Goal: Transaction & Acquisition: Purchase product/service

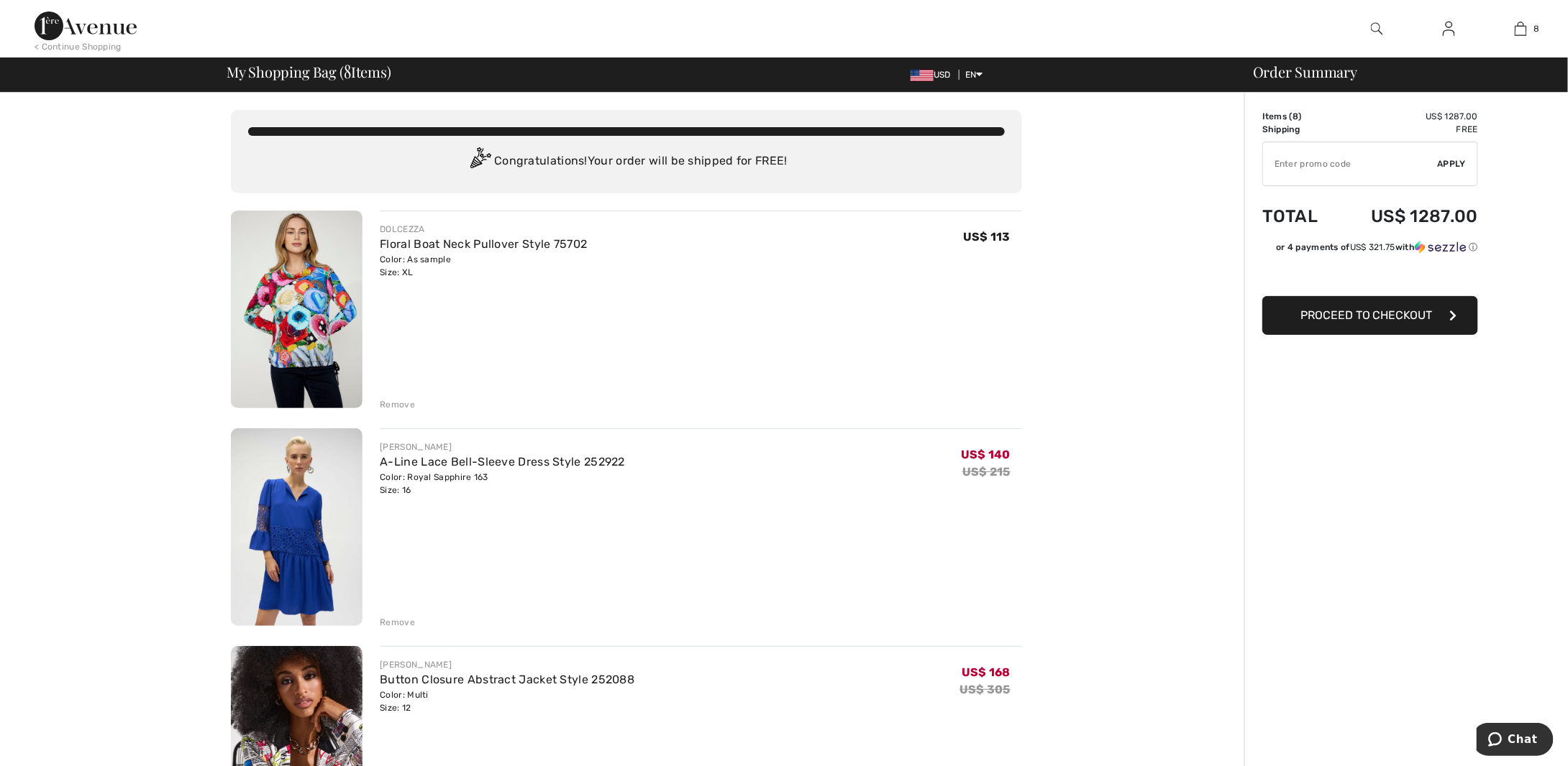
click at [92, 26] on img at bounding box center [86, 26] width 102 height 29
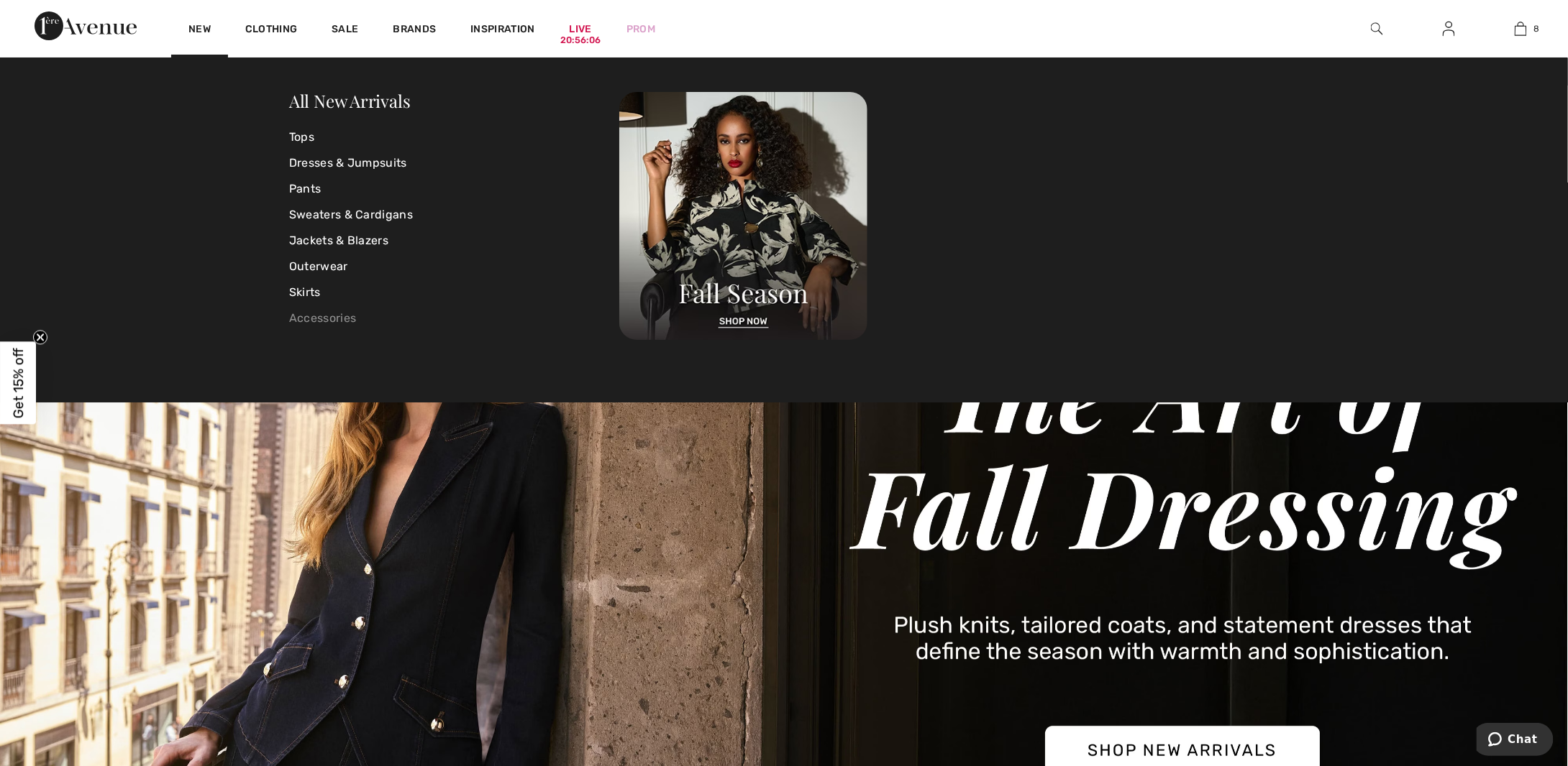
click at [316, 317] on link "Accessories" at bounding box center [454, 318] width 330 height 26
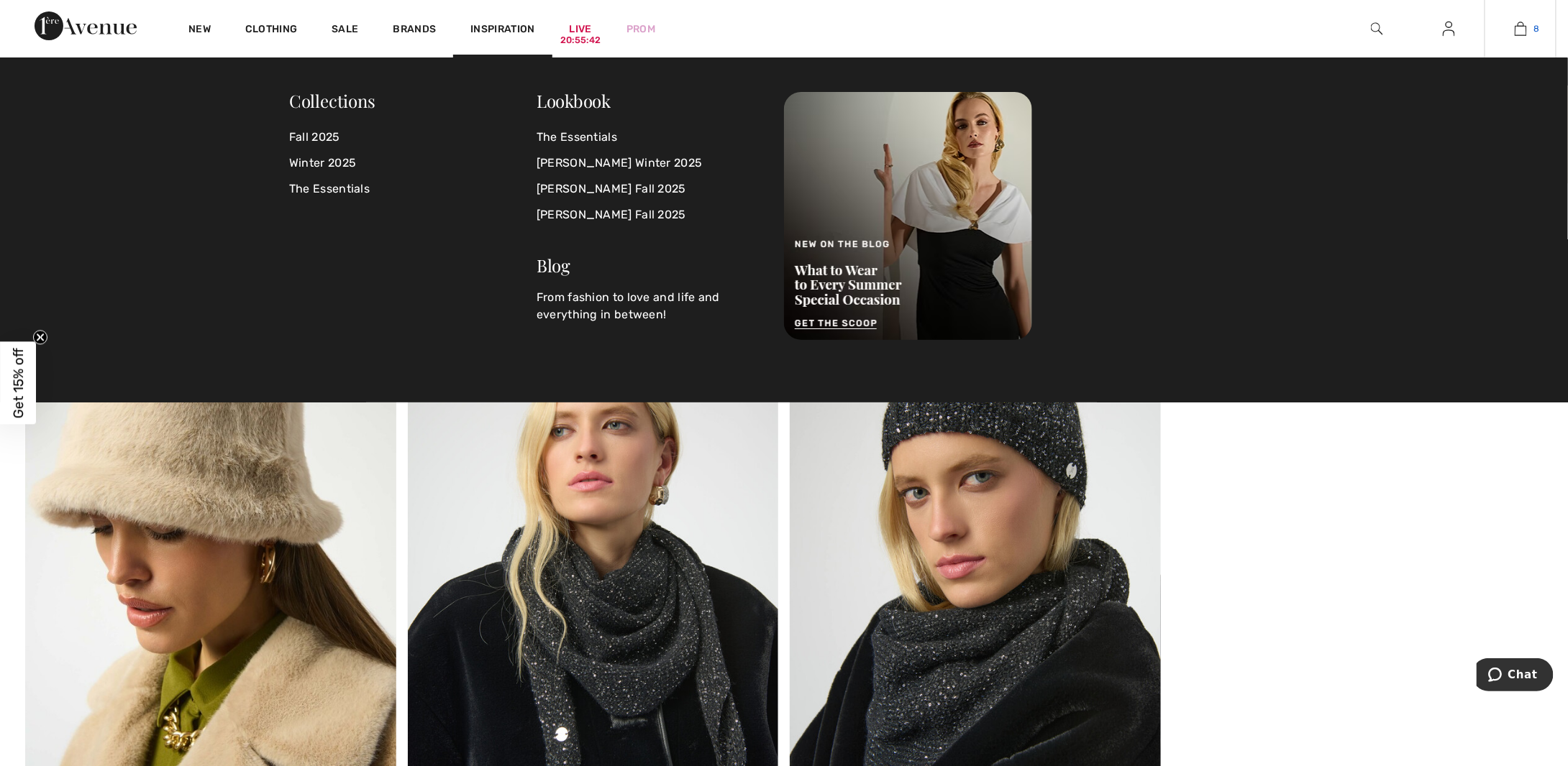
click at [1522, 28] on img at bounding box center [1520, 28] width 12 height 17
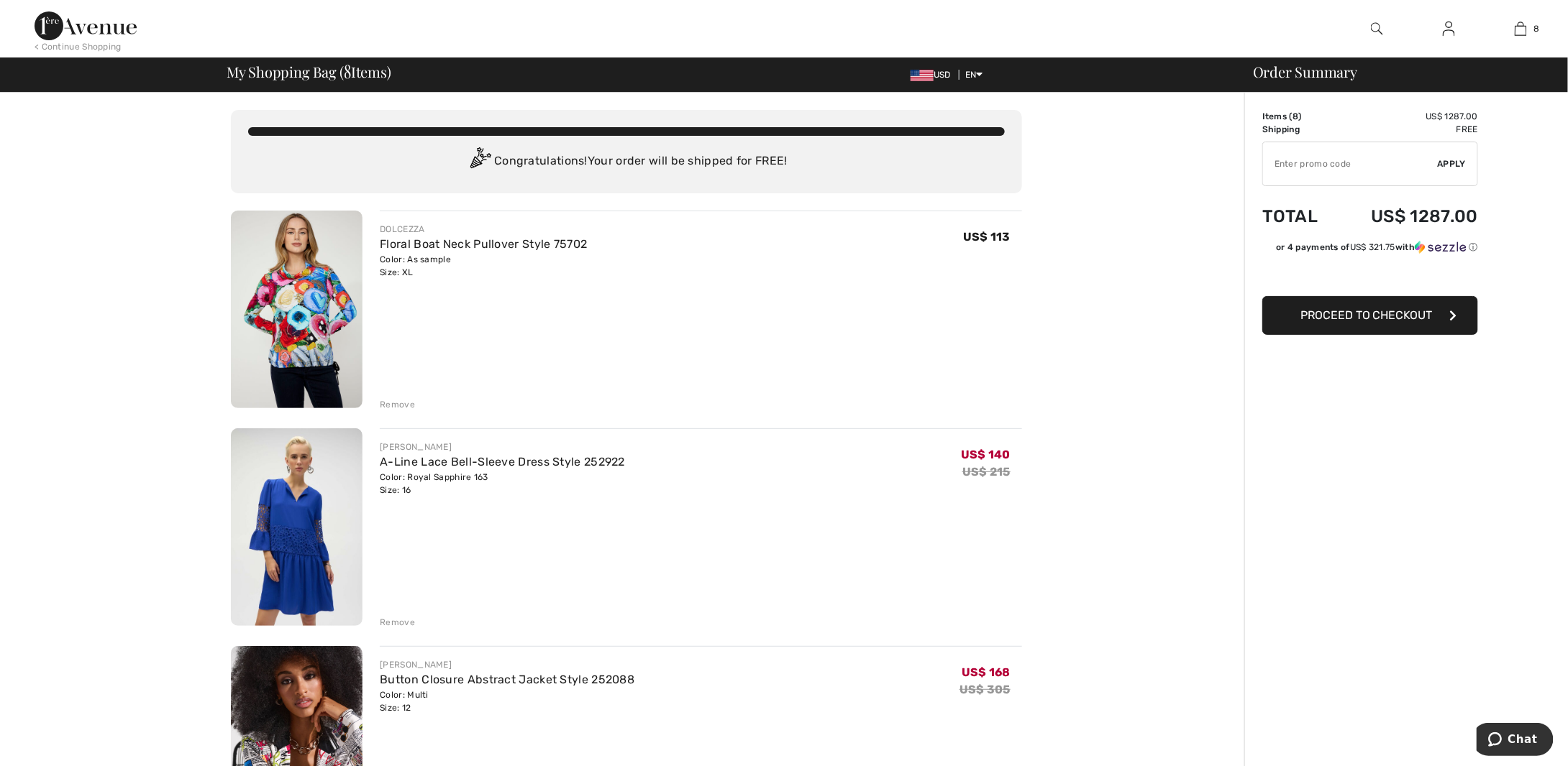
scroll to position [288, 0]
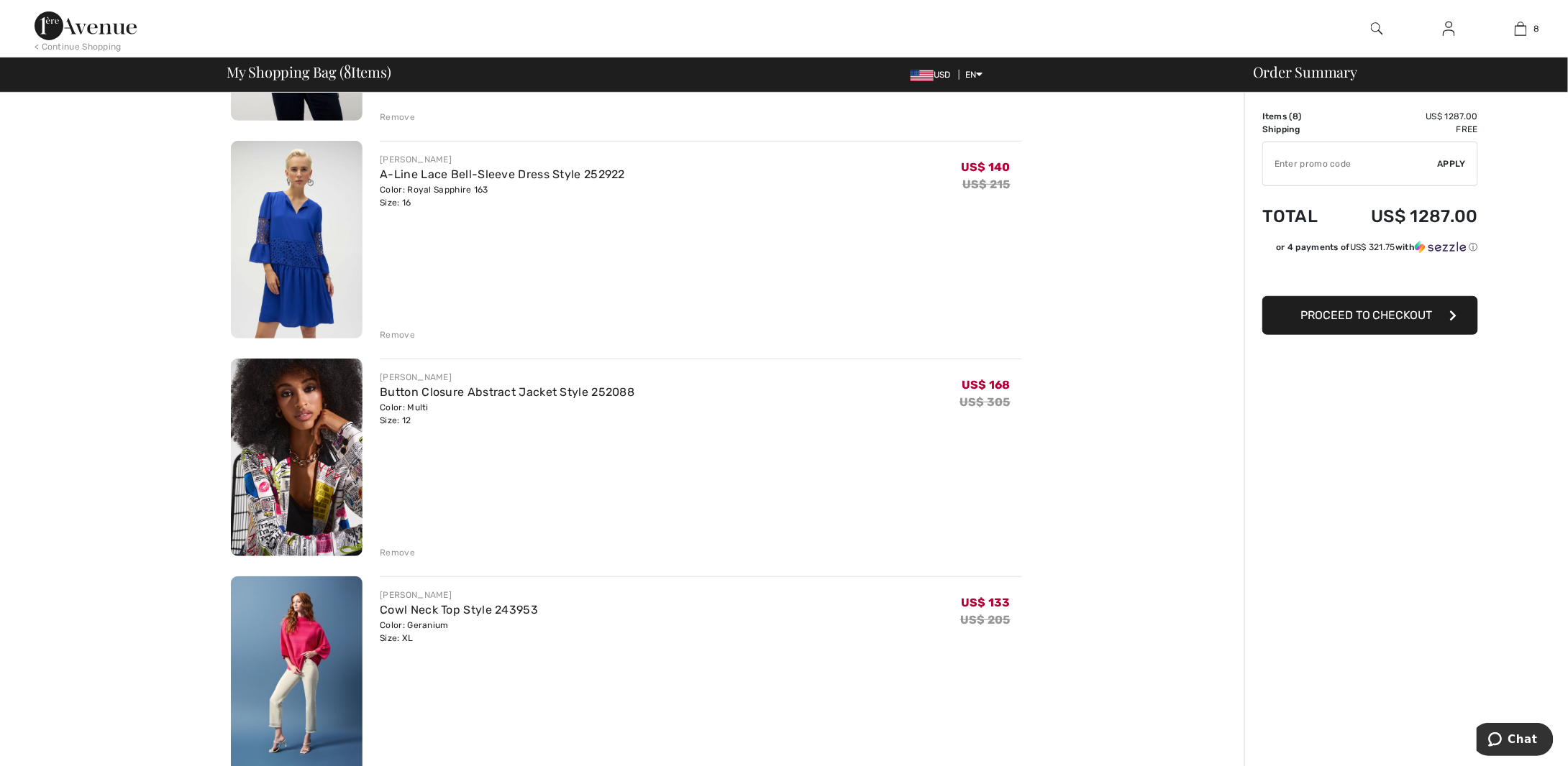
click at [396, 336] on div "Remove" at bounding box center [397, 335] width 36 height 13
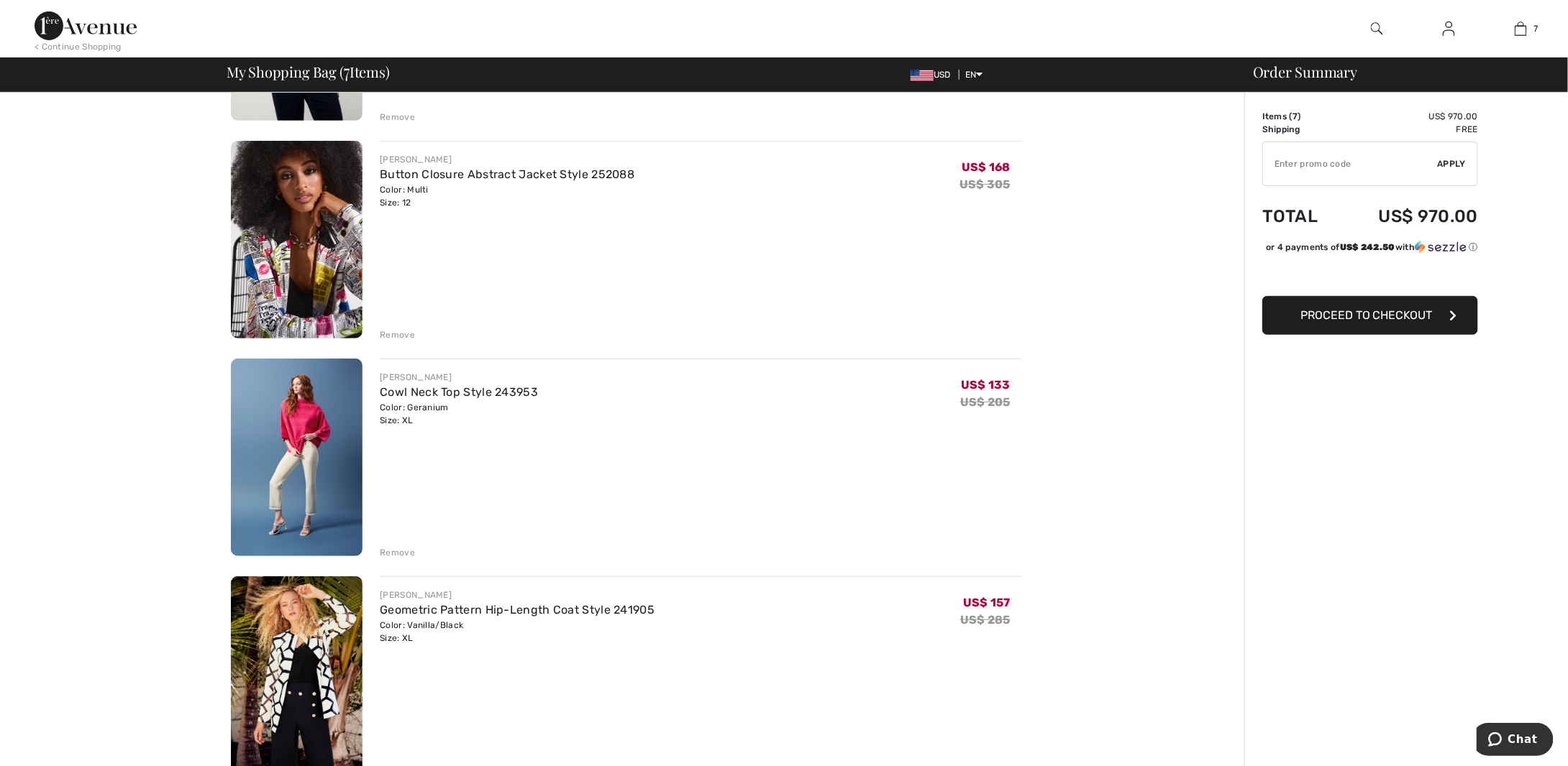
click at [396, 336] on div "Remove" at bounding box center [397, 335] width 36 height 13
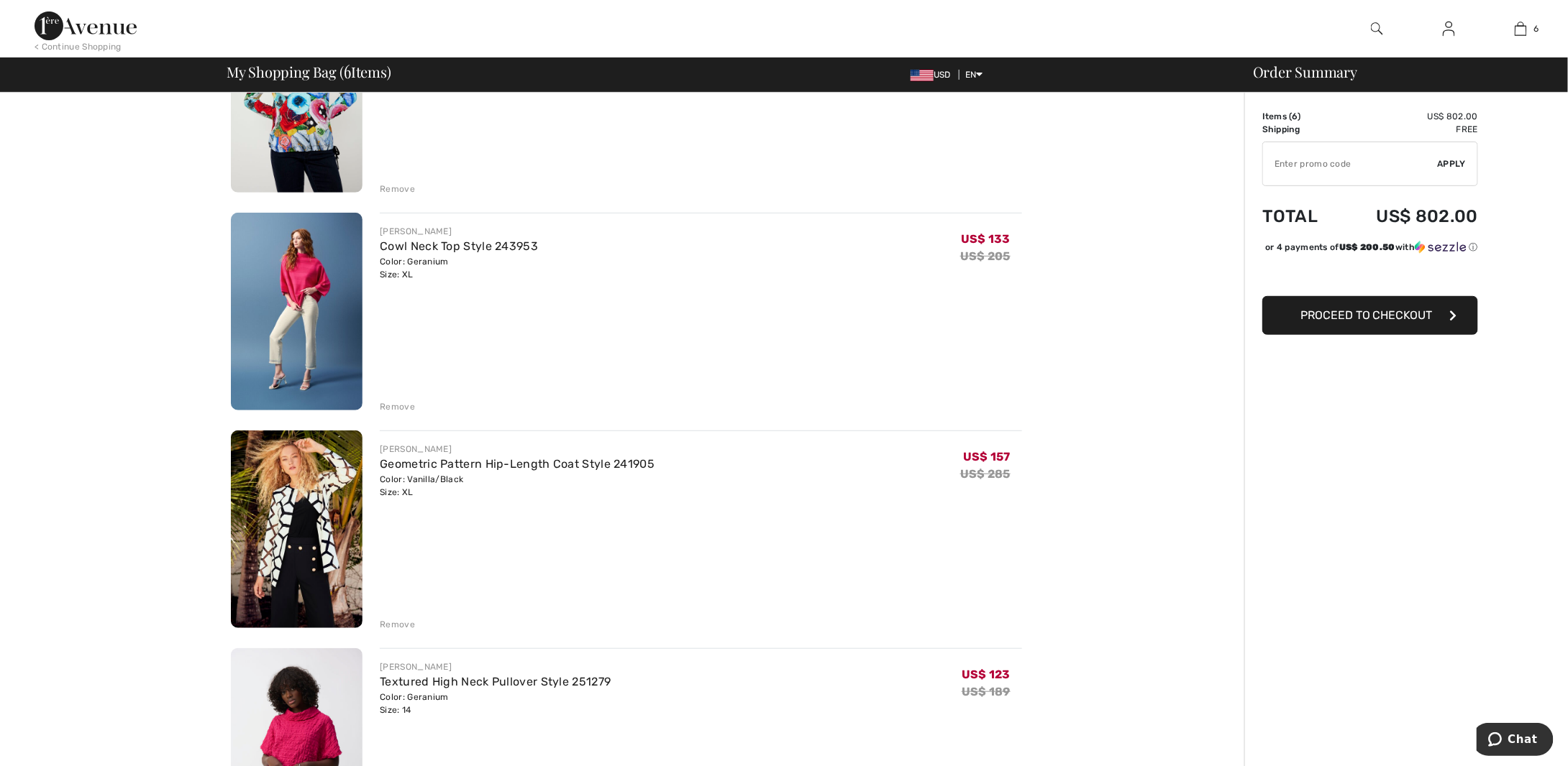
scroll to position [0, 0]
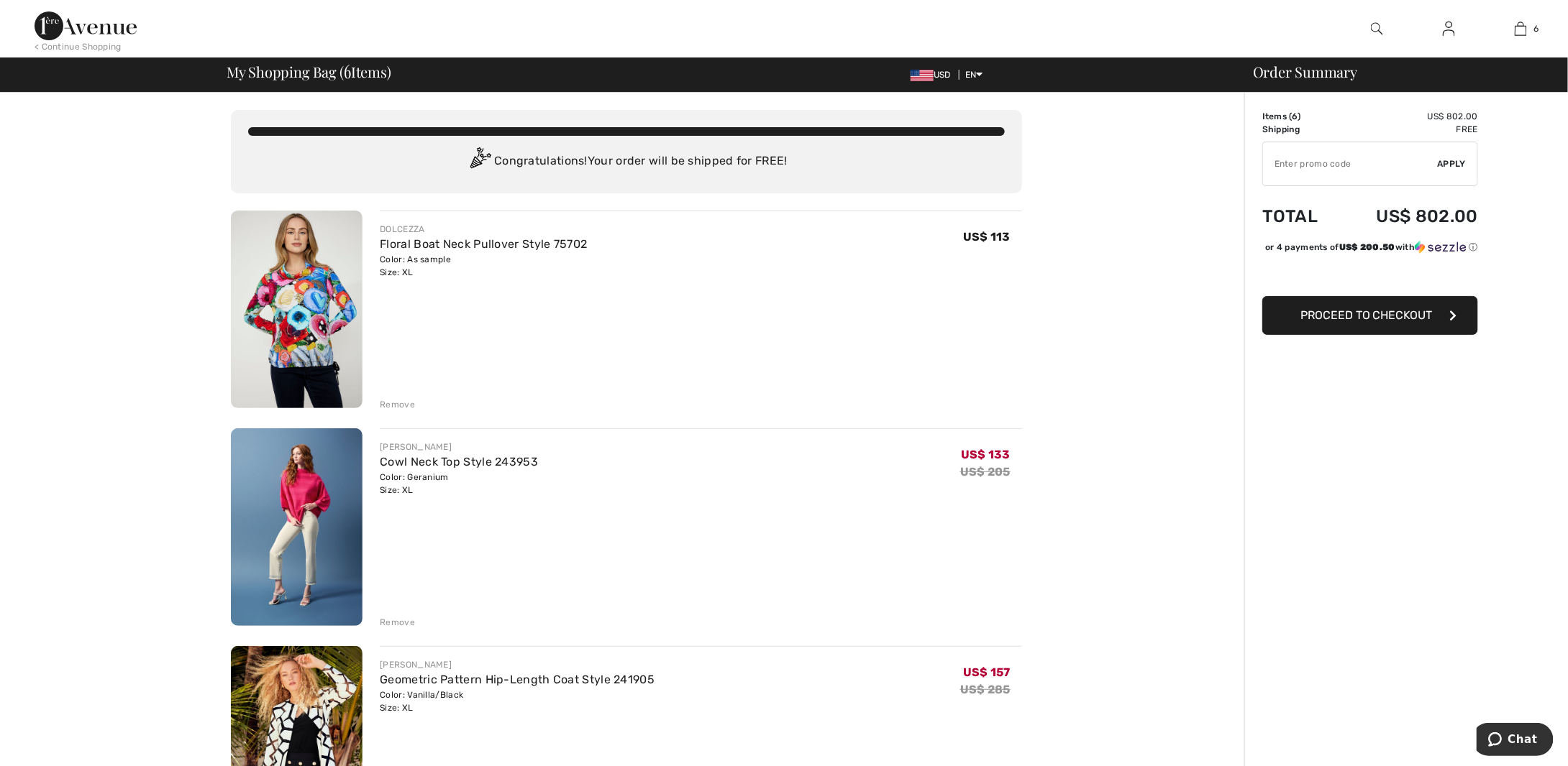
click at [104, 29] on img at bounding box center [86, 26] width 102 height 29
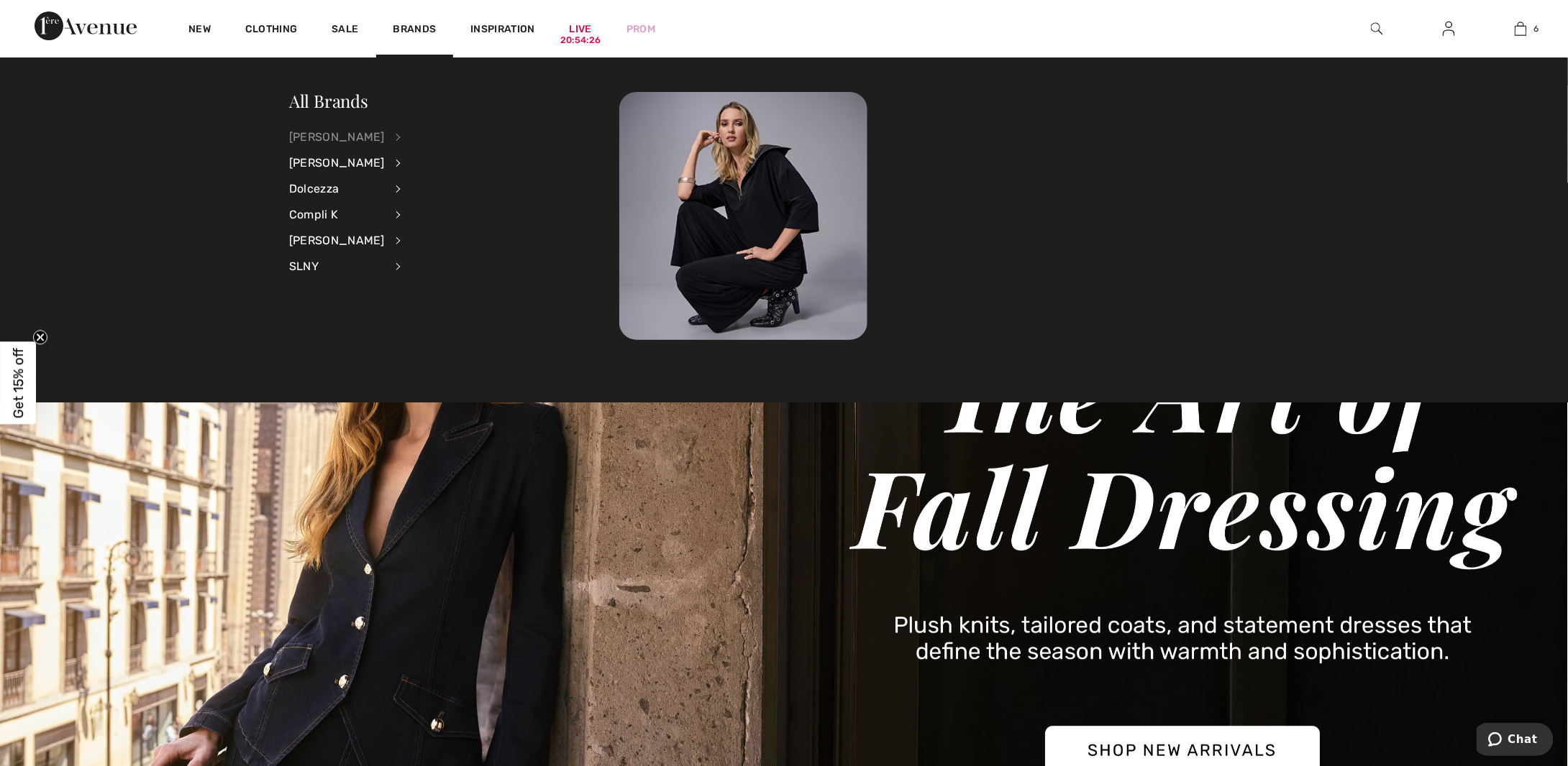
click at [351, 143] on div "[PERSON_NAME]" at bounding box center [336, 138] width 96 height 26
click at [482, 209] on link "Jackets & Blazers" at bounding box center [475, 208] width 111 height 24
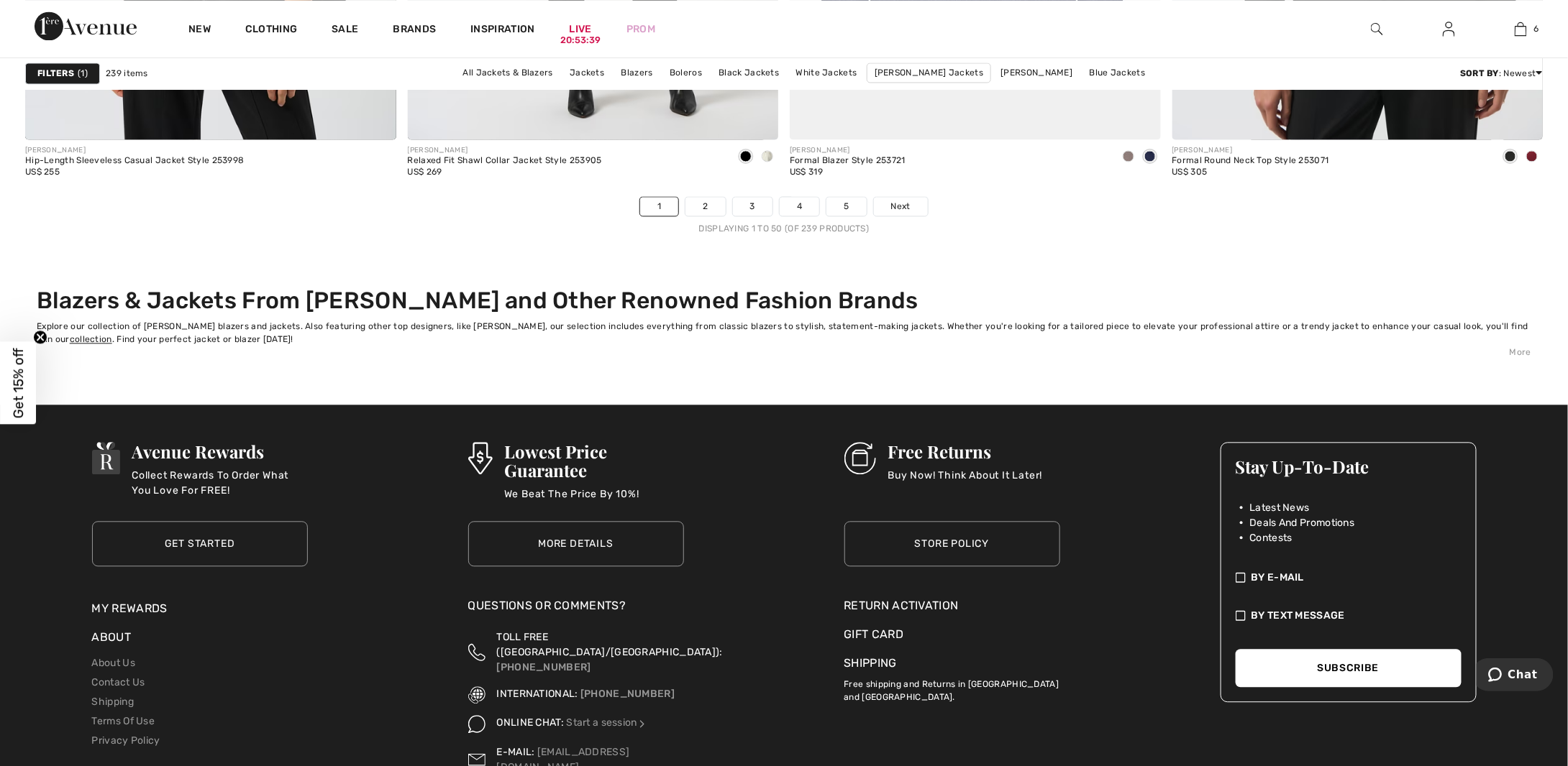
scroll to position [9633, 0]
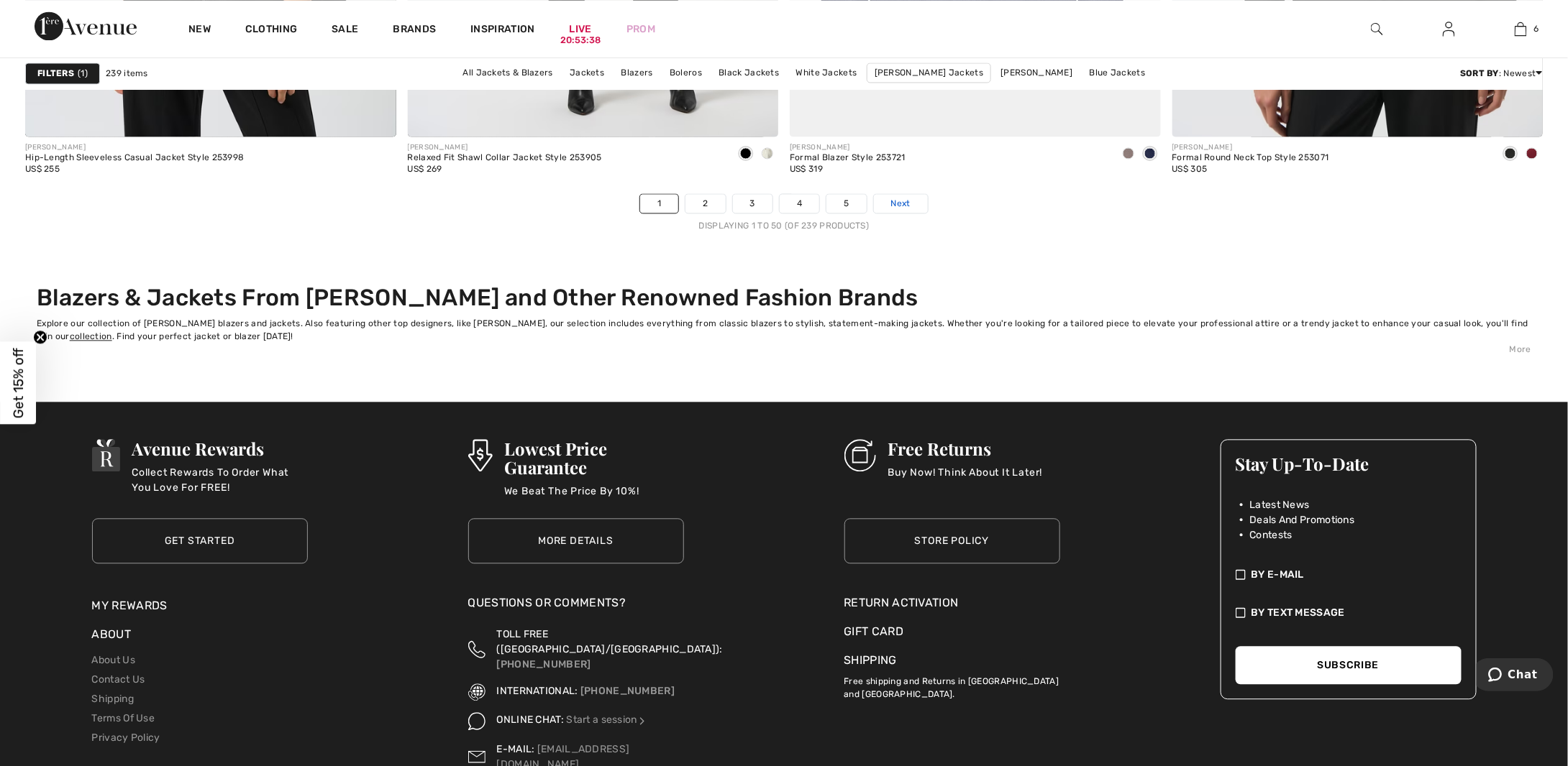
click at [903, 212] on link "Next" at bounding box center [900, 203] width 54 height 19
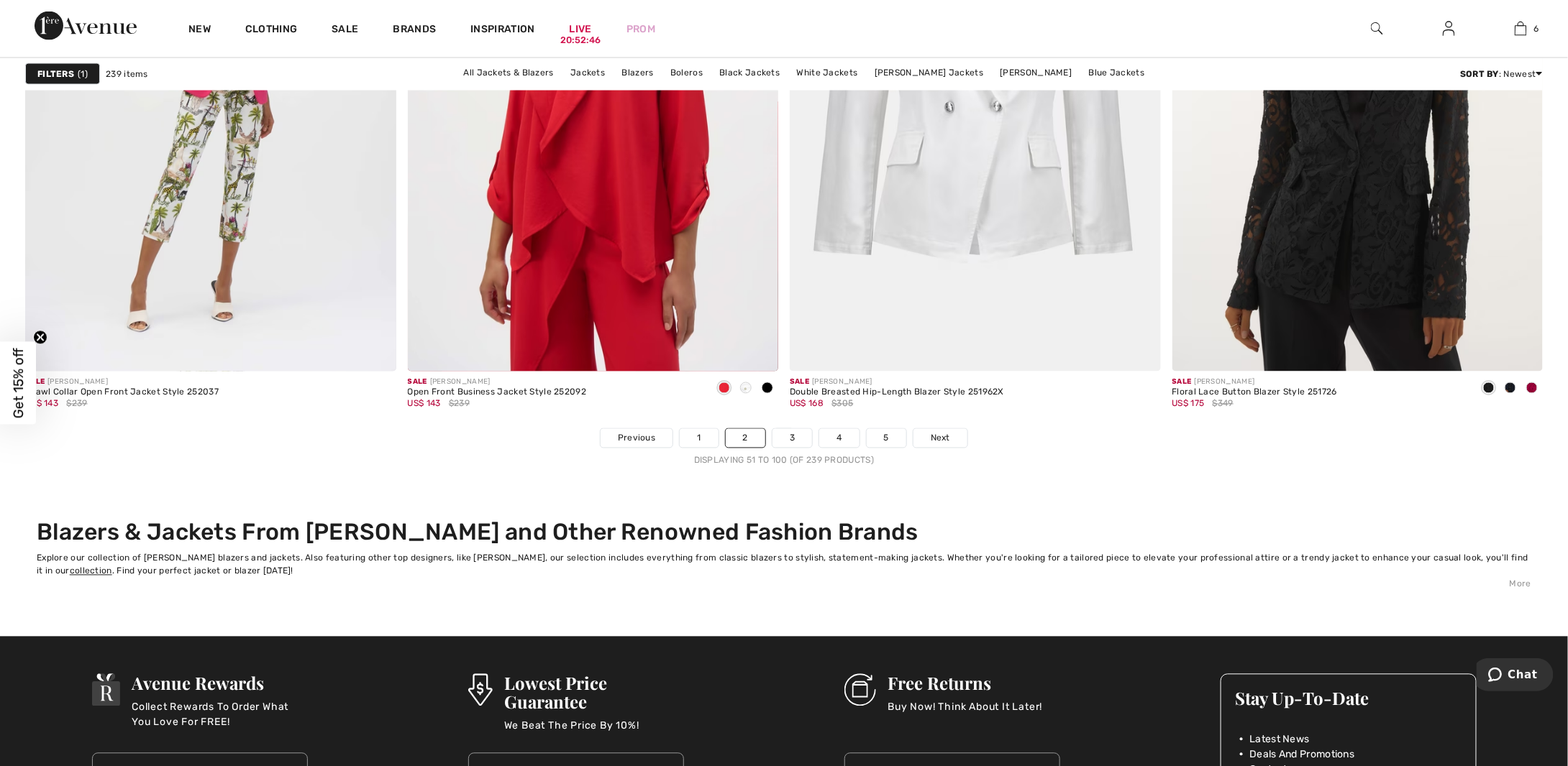
scroll to position [9606, 0]
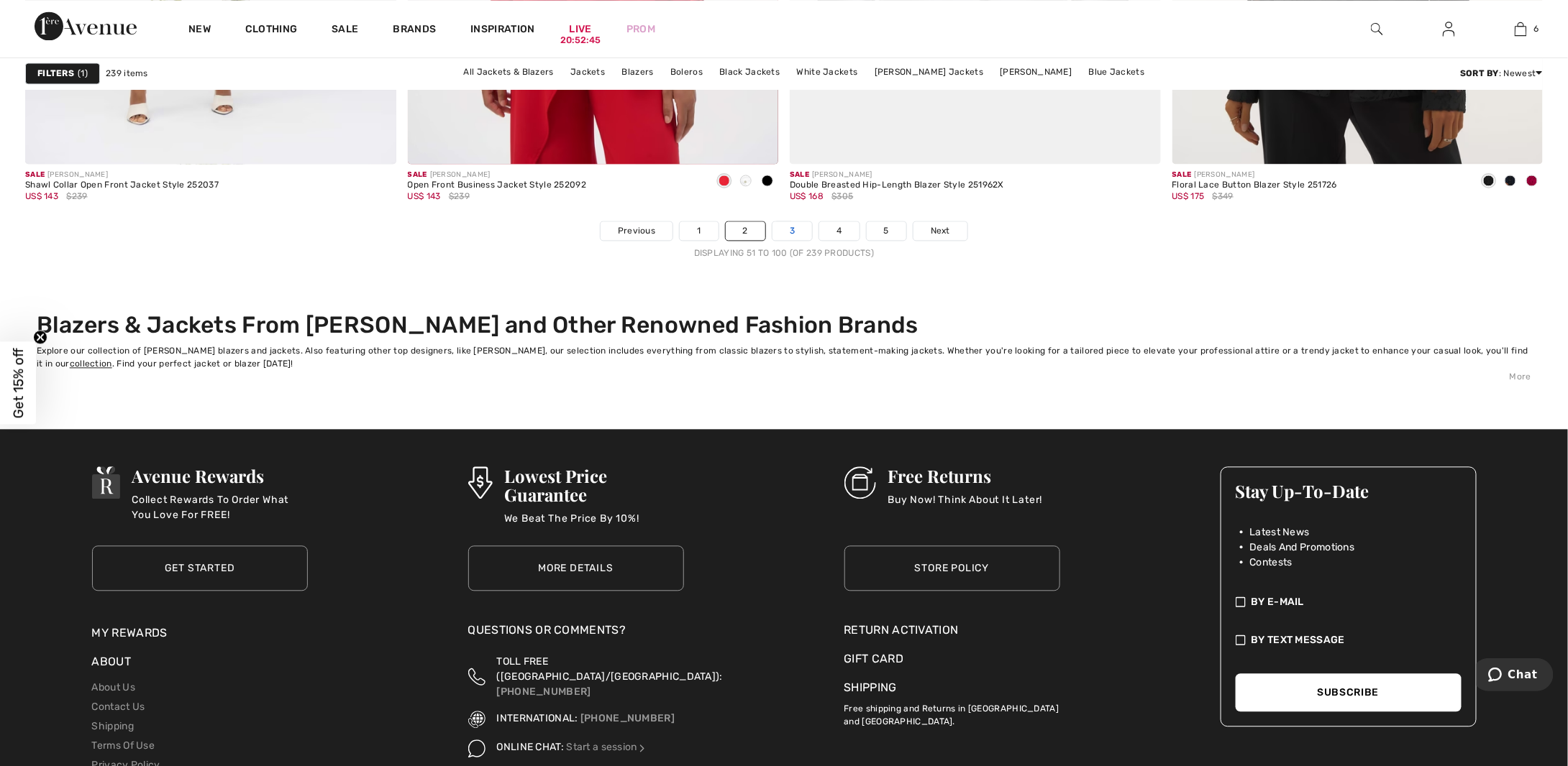
click at [791, 229] on link "3" at bounding box center [792, 230] width 39 height 19
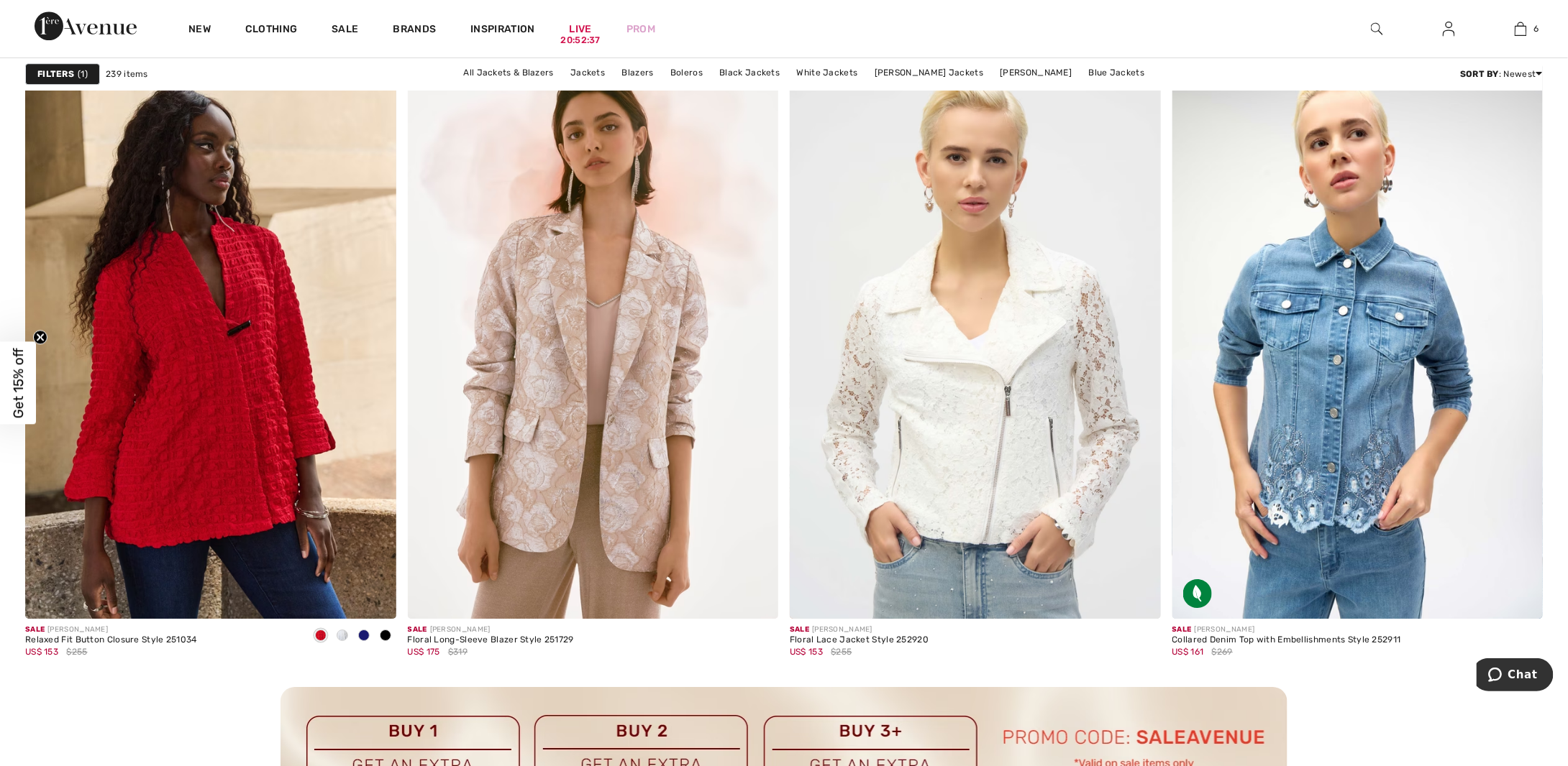
scroll to position [2157, 0]
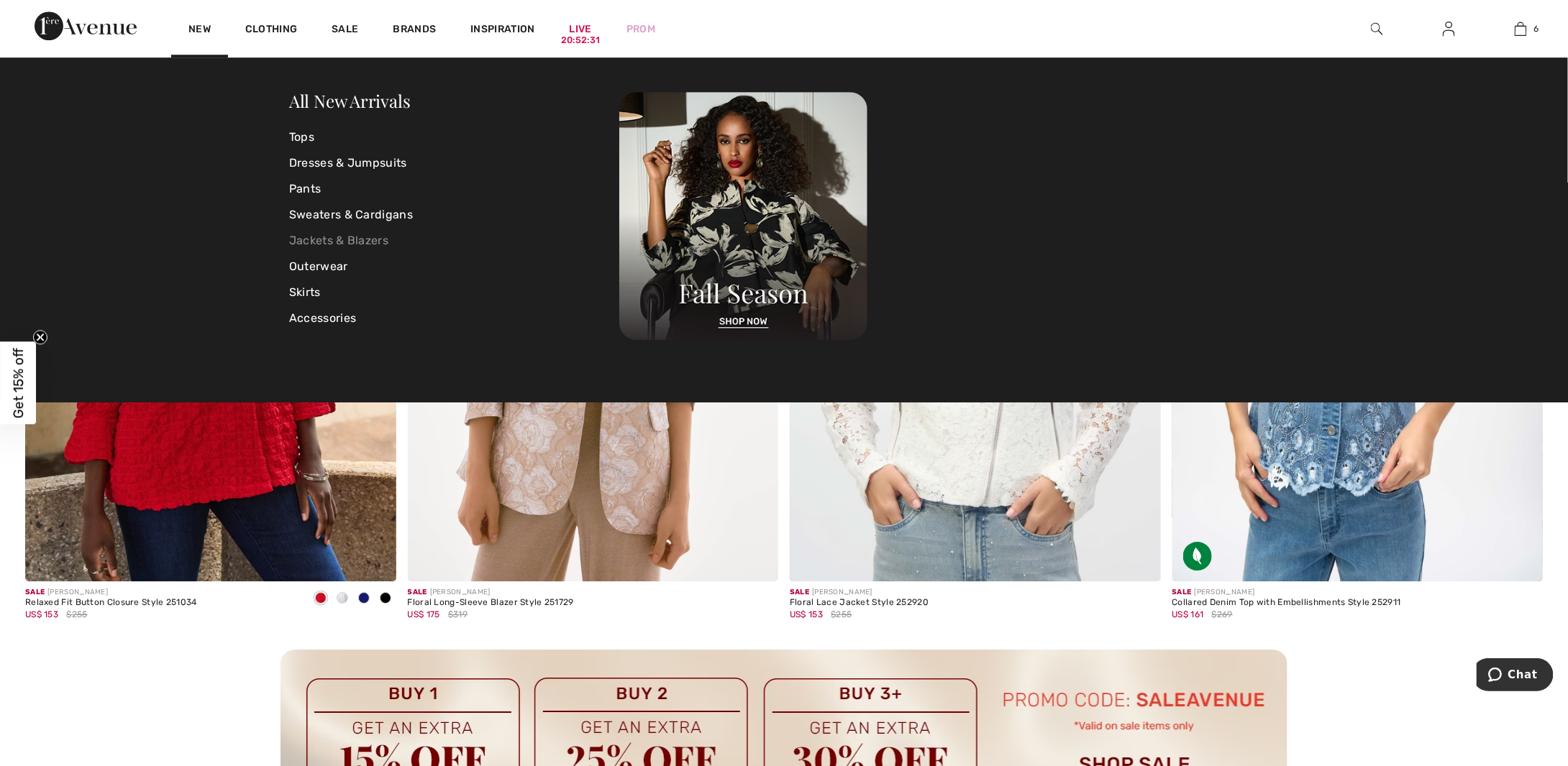
click at [370, 237] on link "Jackets & Blazers" at bounding box center [454, 240] width 330 height 26
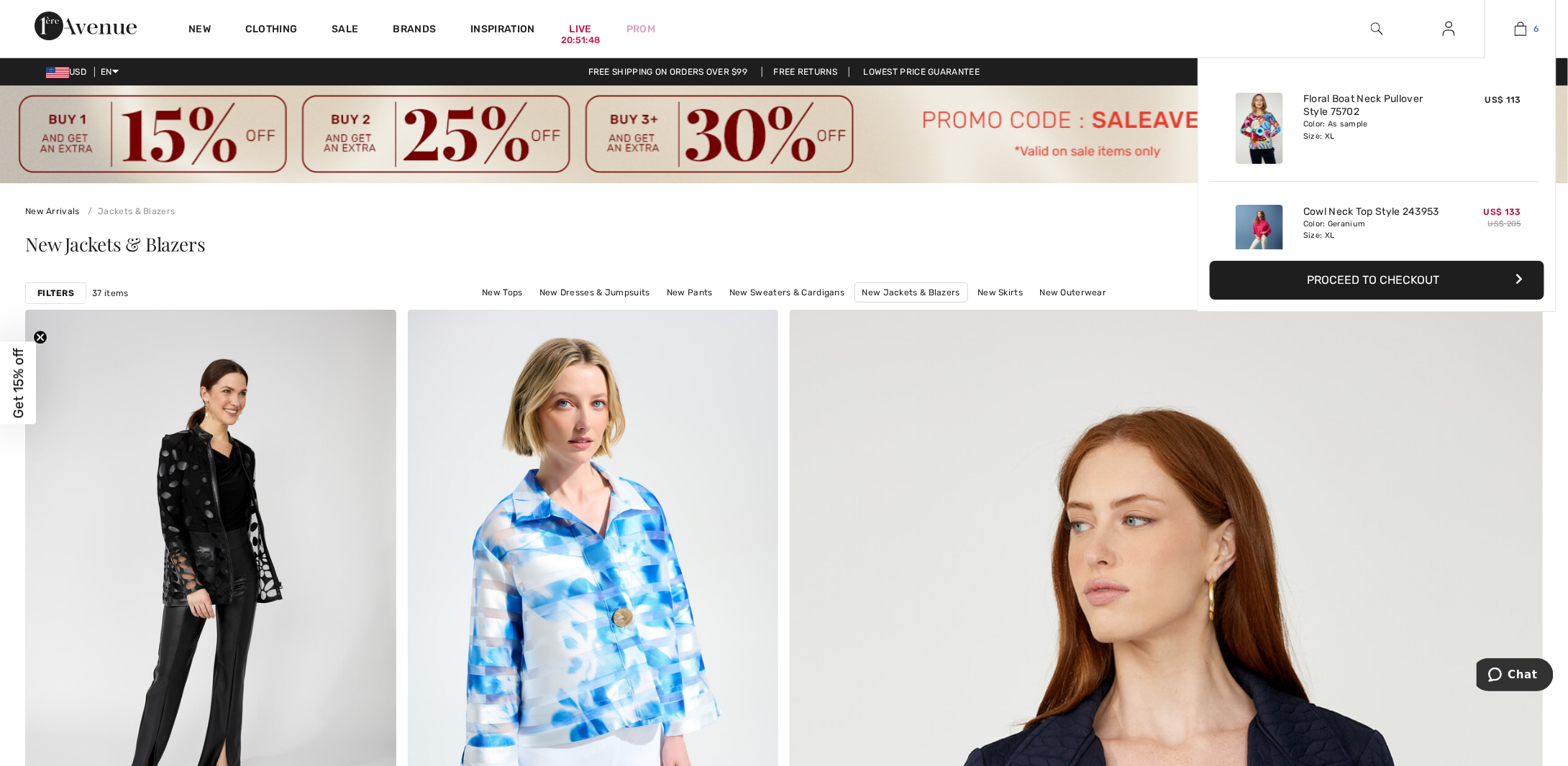
click at [1517, 22] on img at bounding box center [1520, 28] width 12 height 17
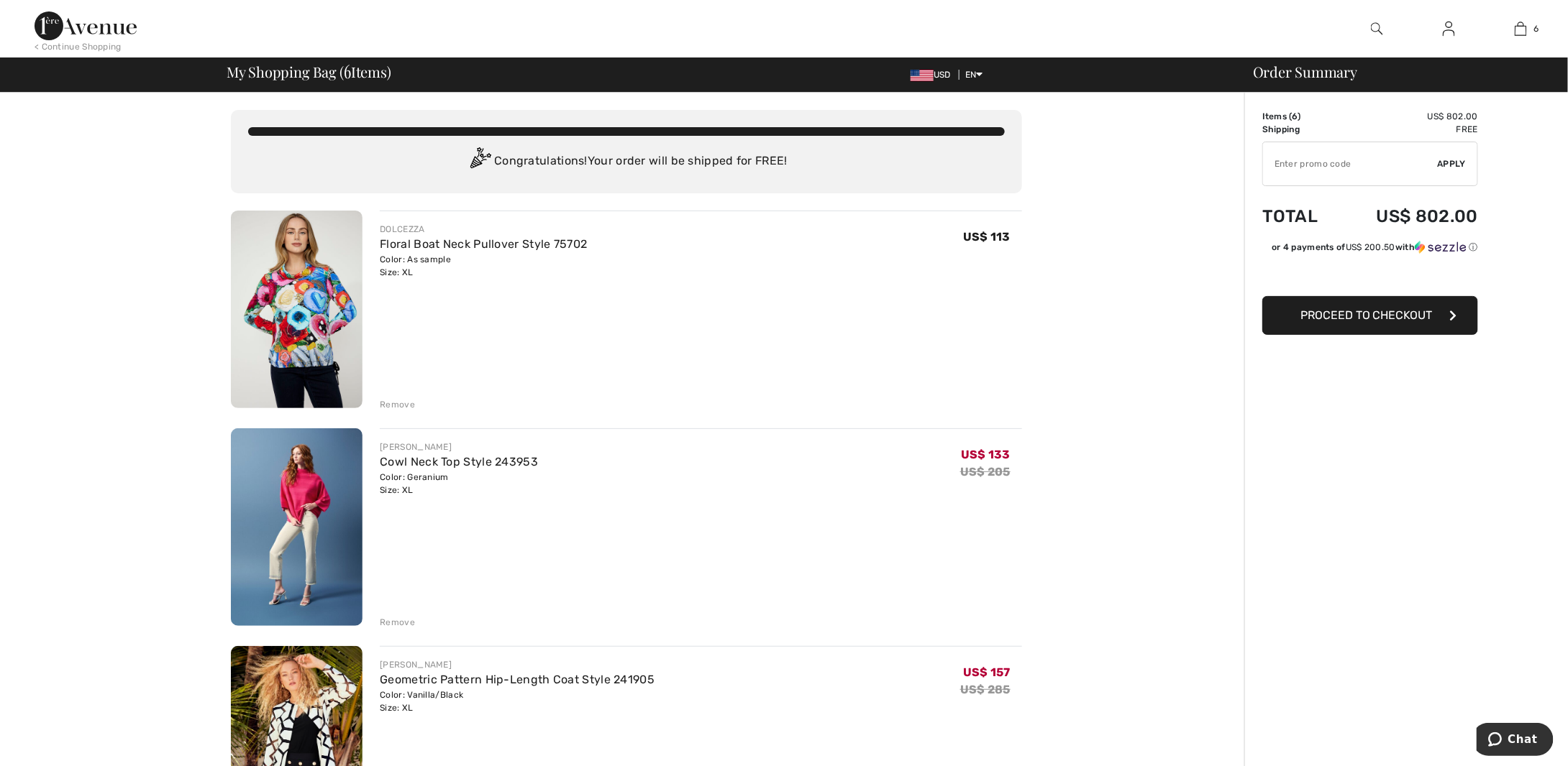
click at [323, 295] on img at bounding box center [296, 309] width 131 height 198
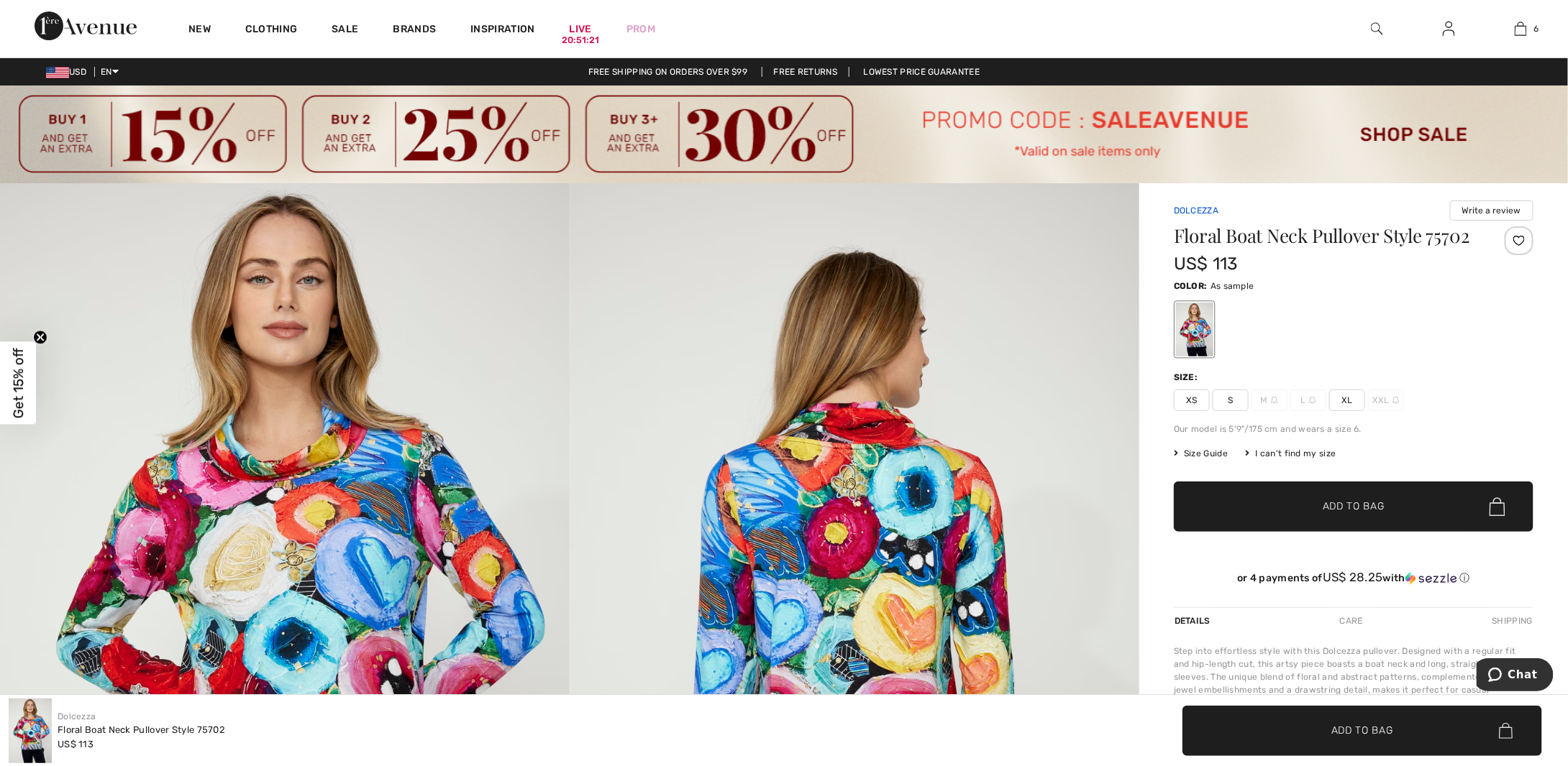
click at [1204, 209] on link "Dolcezza" at bounding box center [1195, 210] width 45 height 10
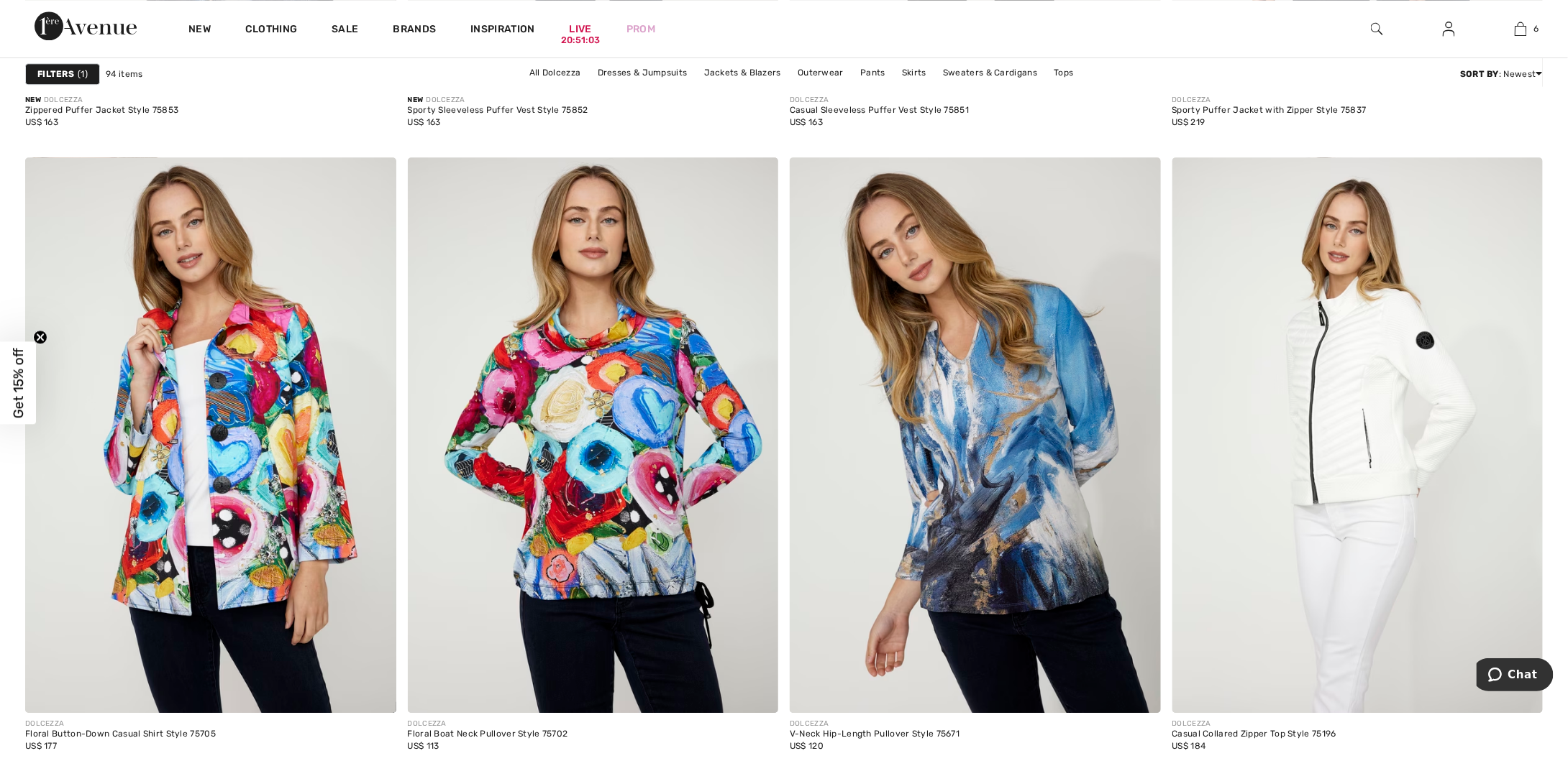
scroll to position [4601, 0]
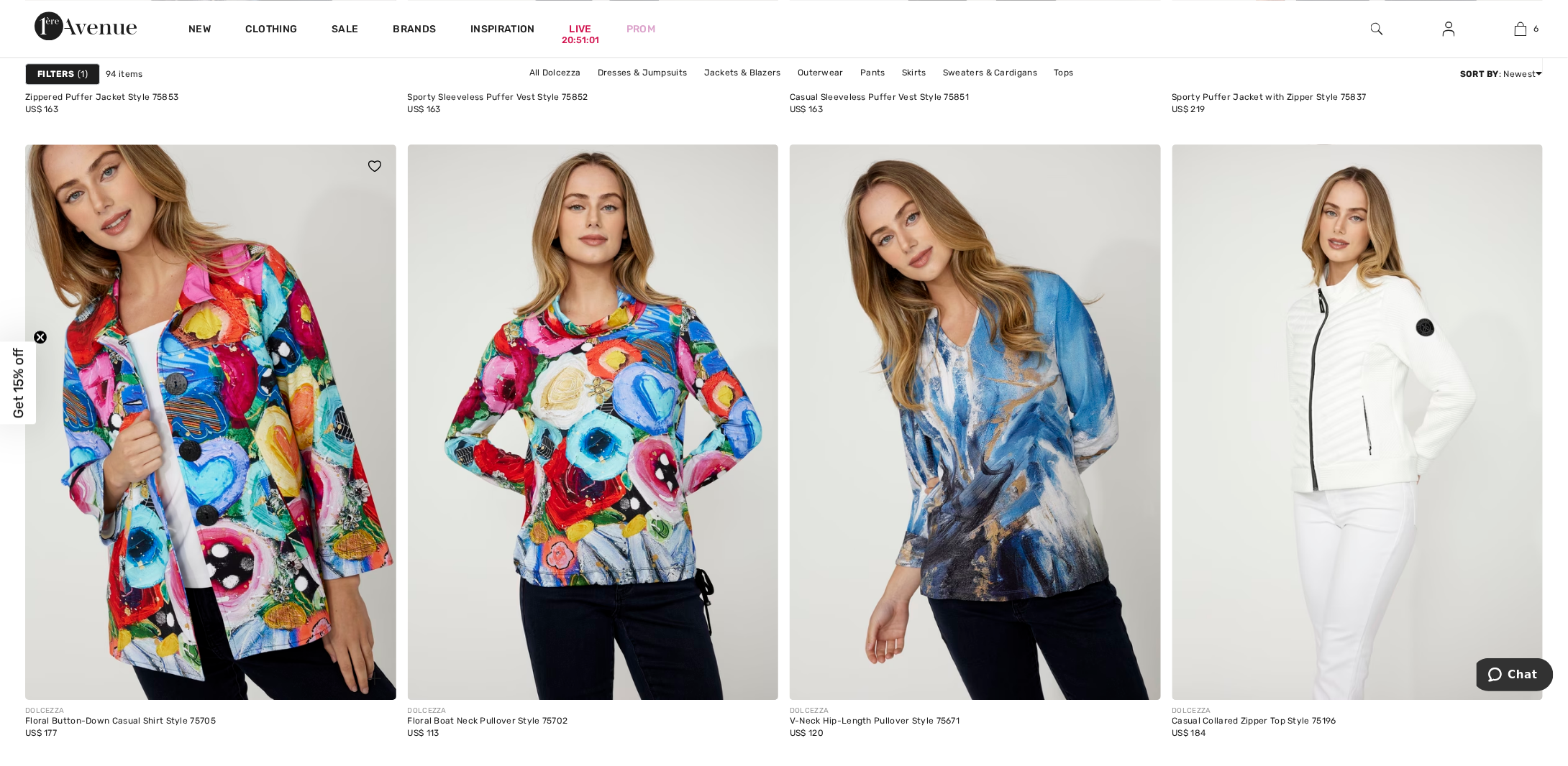
click at [265, 537] on img at bounding box center [210, 423] width 371 height 556
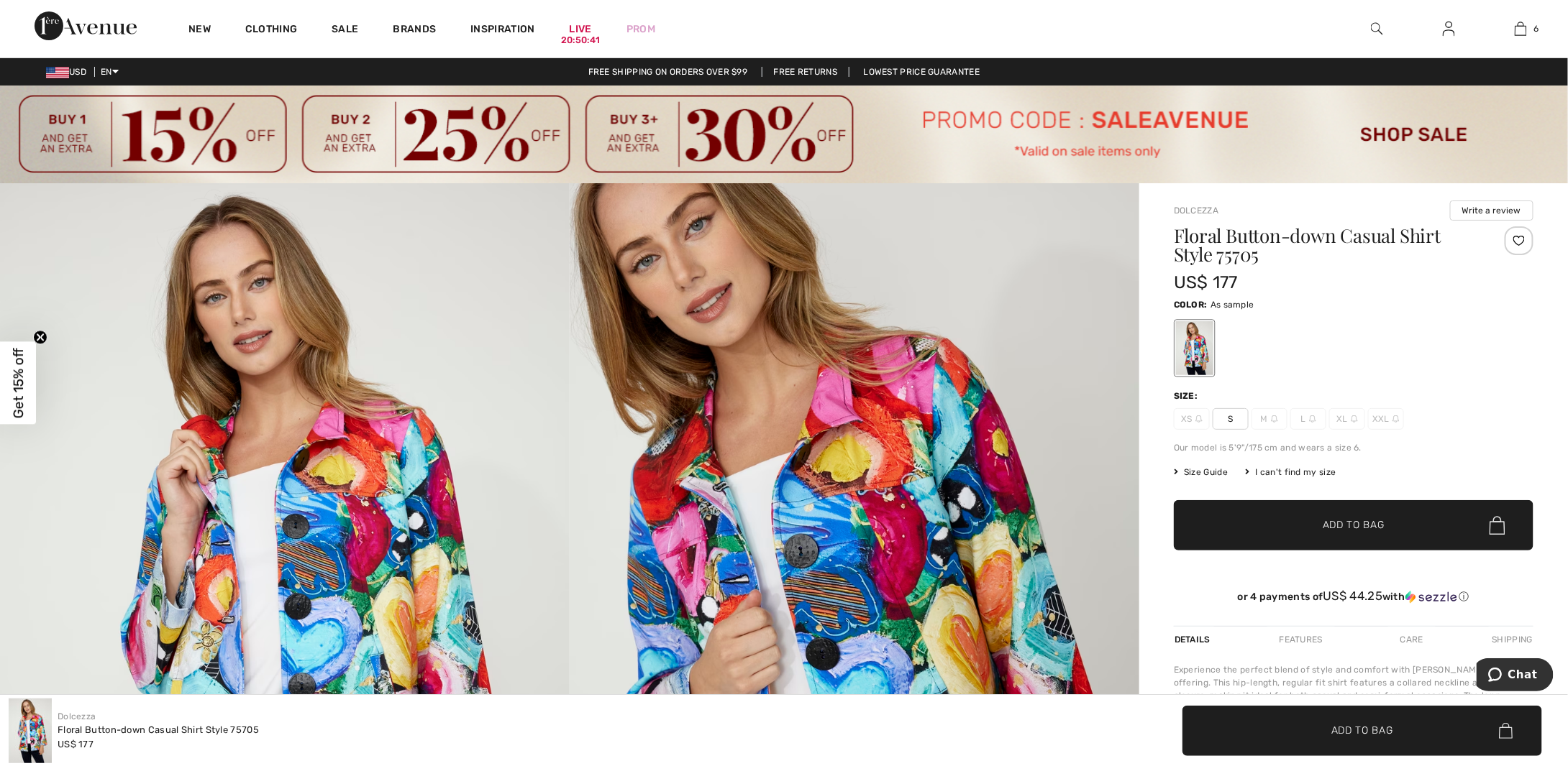
click at [1302, 419] on span "L" at bounding box center [1307, 419] width 36 height 22
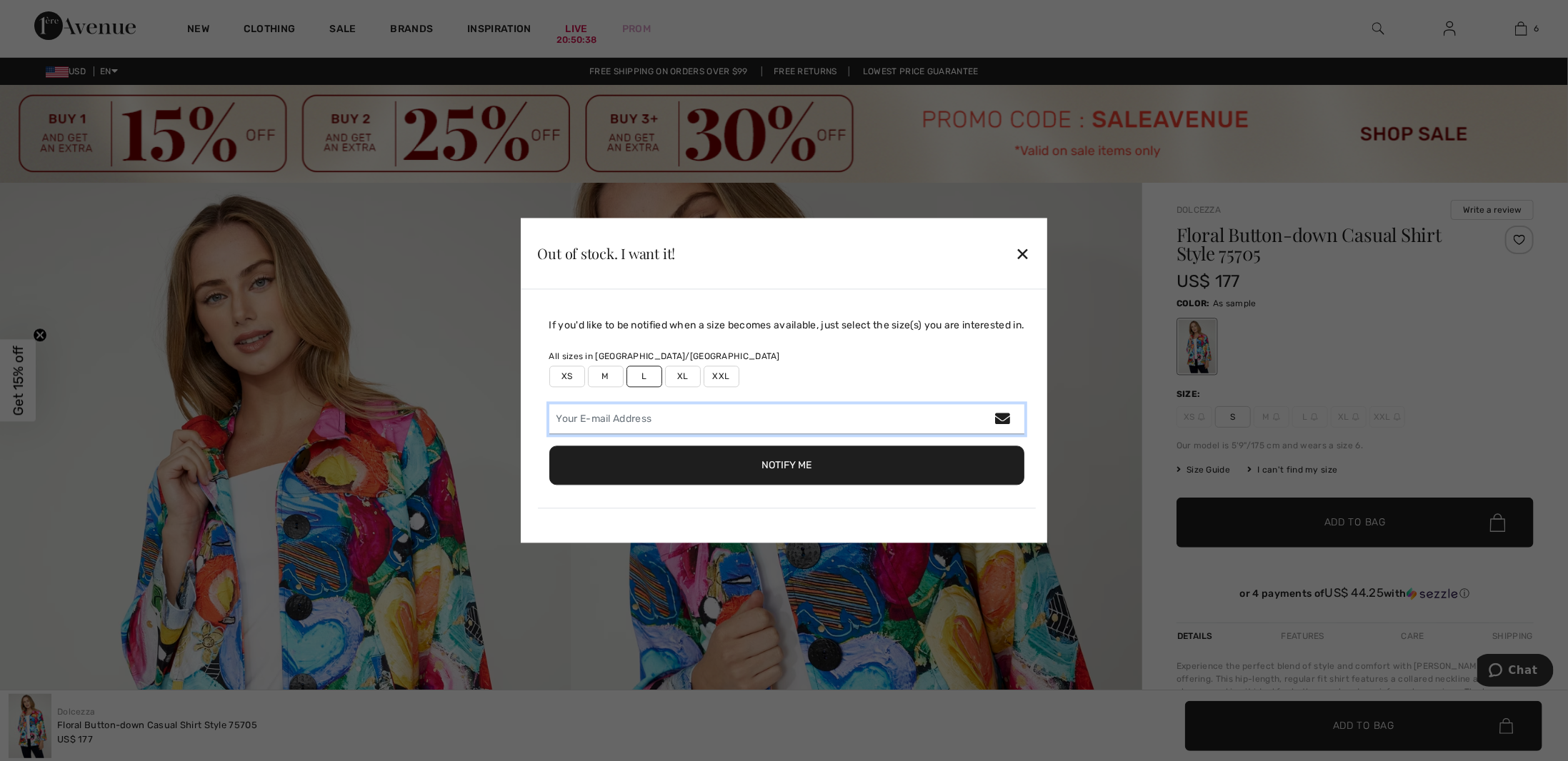
click at [721, 415] on input "email" at bounding box center [788, 420] width 476 height 30
type input "[EMAIL_ADDRESS][DOMAIN_NAME]"
click at [729, 465] on button "Notify Me" at bounding box center [788, 465] width 476 height 39
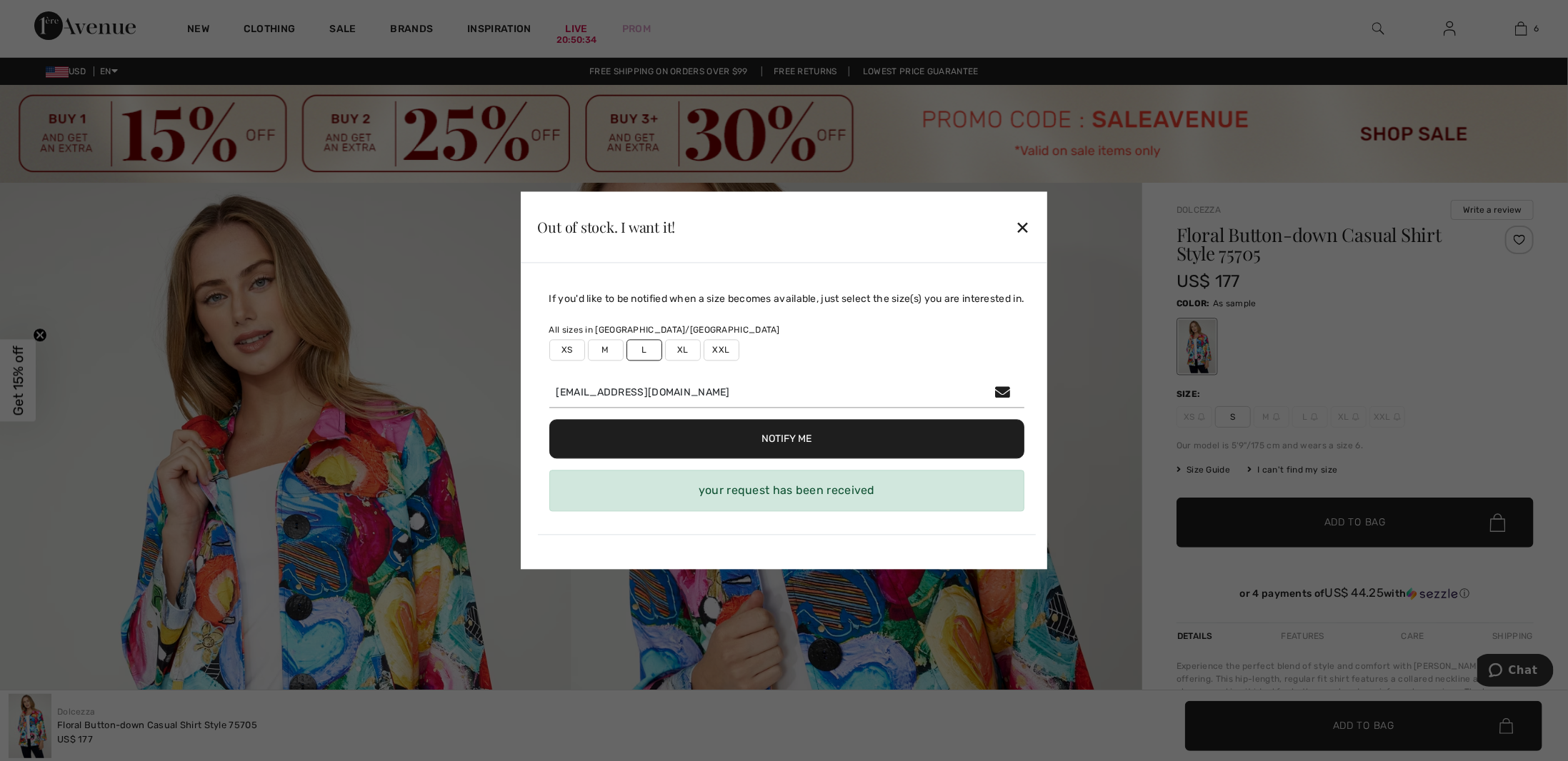
click at [1027, 228] on div "✕" at bounding box center [1023, 226] width 15 height 30
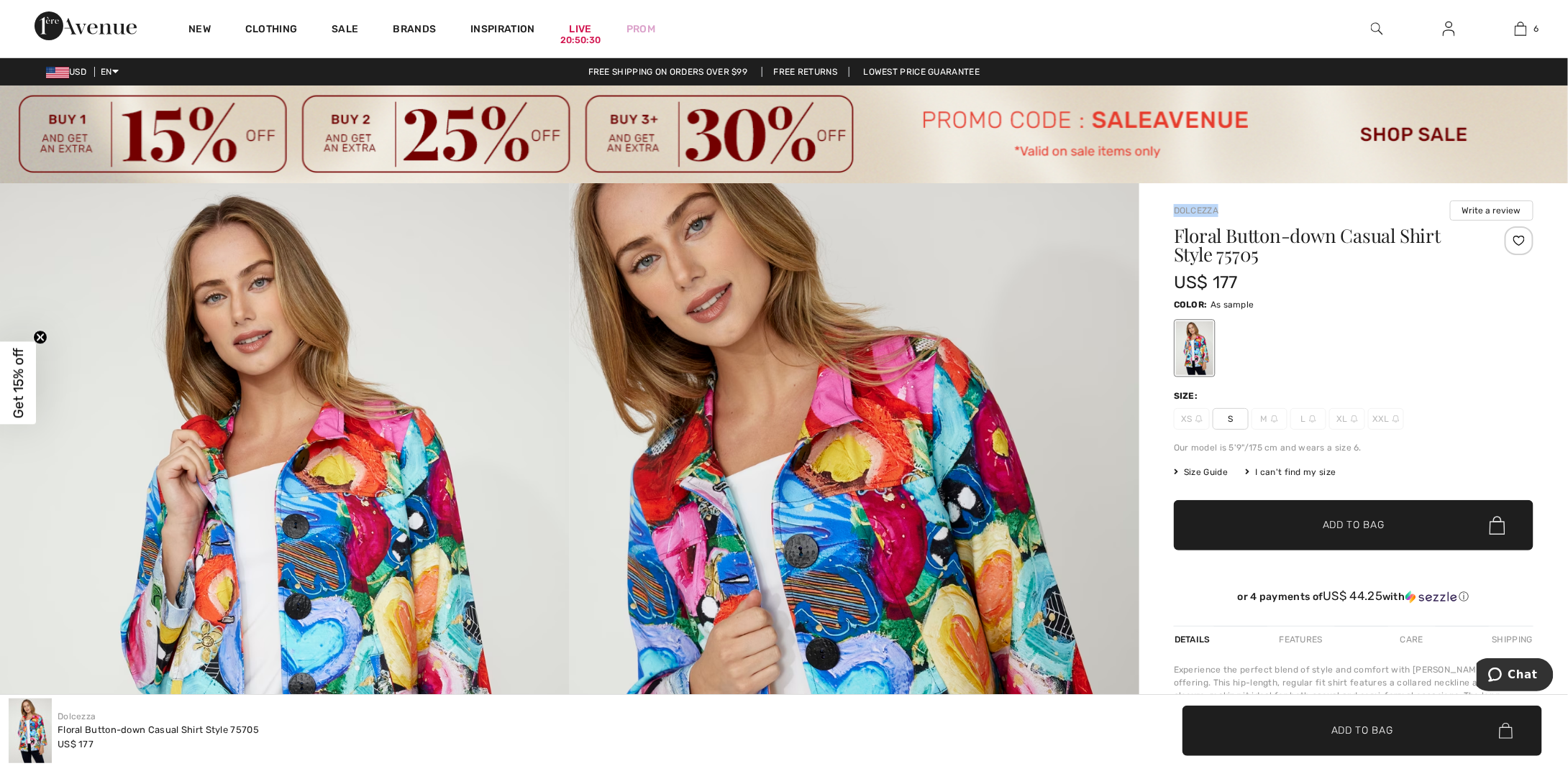
drag, startPoint x: 1226, startPoint y: 210, endPoint x: 1158, endPoint y: 209, distance: 68.0
copy link "Dolcezza"
